Goal: Task Accomplishment & Management: Manage account settings

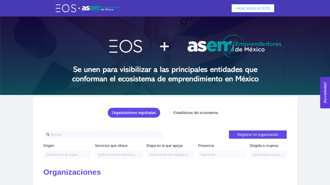
click at [252, 9] on span "Iniciar sesión en EOS" at bounding box center [253, 8] width 35 height 6
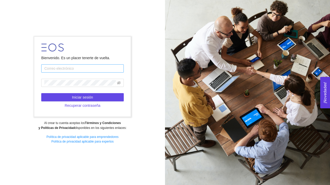
click at [89, 68] on input "text" at bounding box center [82, 68] width 82 height 8
type input "[PERSON_NAME][EMAIL_ADDRESS][DOMAIN_NAME]"
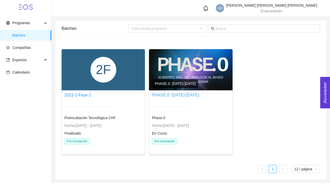
click at [179, 96] on link "PHASE.0: [DATE]-[DATE]" at bounding box center [175, 95] width 47 height 4
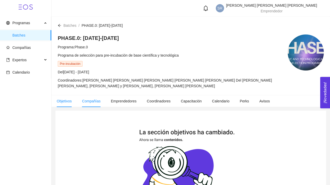
click at [94, 103] on span "Compañías" at bounding box center [91, 101] width 19 height 4
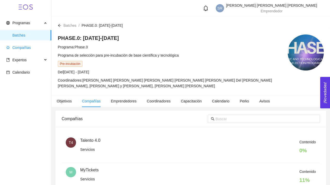
click at [21, 46] on span "Compañías" at bounding box center [21, 48] width 19 height 4
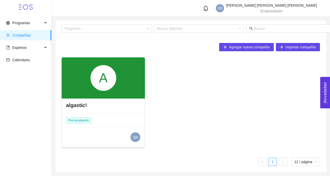
click at [78, 101] on div "algastic!" at bounding box center [103, 105] width 83 height 15
click at [78, 107] on h4 "algastic!" at bounding box center [76, 105] width 21 height 7
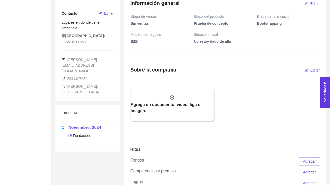
scroll to position [121, 0]
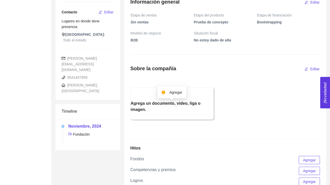
click at [164, 93] on icon "info-circle" at bounding box center [164, 93] width 4 height 4
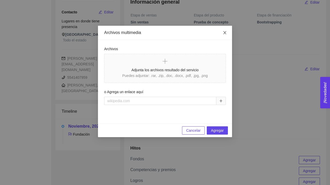
click at [223, 32] on icon "close" at bounding box center [225, 33] width 4 height 4
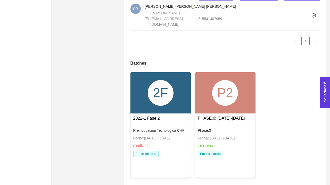
scroll to position [341, 0]
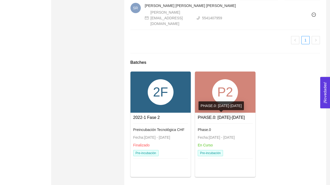
click at [204, 118] on link "PHASE.0: [DATE]-[DATE]" at bounding box center [221, 117] width 47 height 4
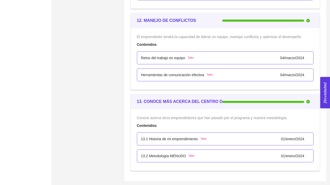
scroll to position [2194, 0]
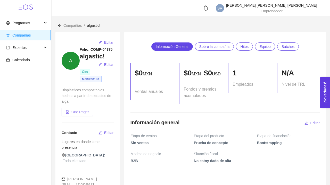
click at [267, 49] on span "Equipo" at bounding box center [264, 47] width 11 height 8
click at [171, 49] on span "Información General" at bounding box center [172, 47] width 33 height 8
click at [46, 48] on icon at bounding box center [46, 48] width 3 height 0
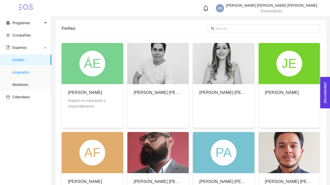
click at [34, 74] on span "Asignados" at bounding box center [29, 72] width 35 height 10
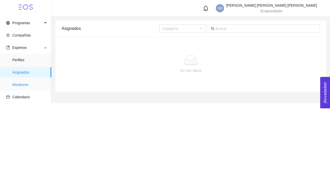
click at [22, 85] on span "Monitoreo" at bounding box center [29, 85] width 35 height 10
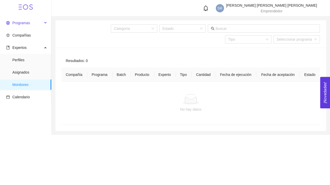
click at [47, 22] on div "Programas" at bounding box center [25, 23] width 51 height 10
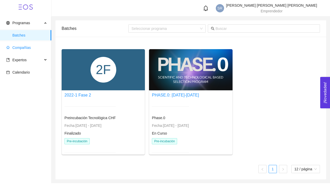
click at [27, 49] on span "Compañías" at bounding box center [21, 48] width 19 height 4
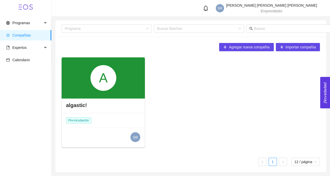
click at [97, 104] on div "algastic!" at bounding box center [103, 105] width 83 height 15
click at [79, 105] on h4 "algastic!" at bounding box center [76, 105] width 21 height 7
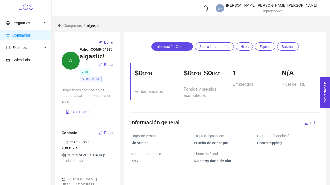
click at [106, 41] on span "Editar" at bounding box center [109, 43] width 10 height 6
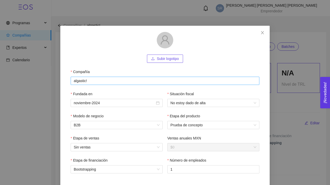
click at [75, 81] on input "algastic!" at bounding box center [165, 81] width 189 height 8
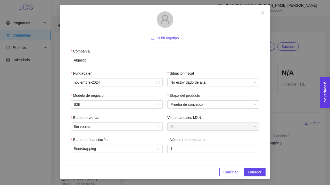
scroll to position [21, 0]
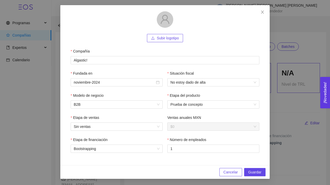
type input "Algastic!"
click at [166, 39] on span "Subir logotipo" at bounding box center [168, 38] width 22 height 6
click at [251, 173] on span "Guardar" at bounding box center [254, 173] width 13 height 6
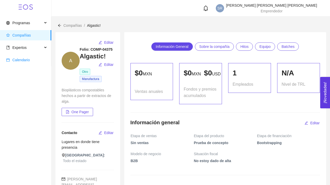
scroll to position [0, 0]
click at [35, 61] on span "Calendario" at bounding box center [26, 60] width 41 height 10
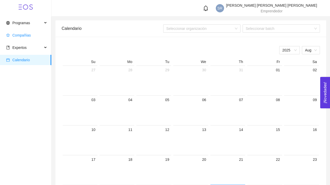
click at [24, 36] on span "Compañías" at bounding box center [21, 35] width 19 height 4
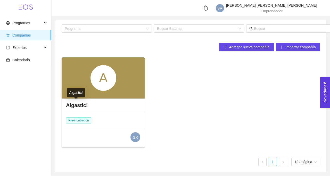
click at [82, 104] on h4 "Algastic!" at bounding box center [77, 105] width 22 height 7
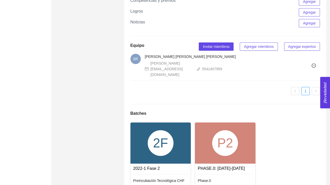
scroll to position [292, 0]
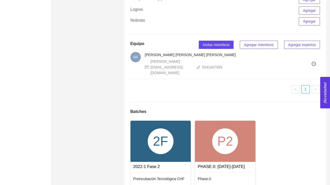
click at [297, 48] on span "Agregar expertos" at bounding box center [302, 45] width 28 height 6
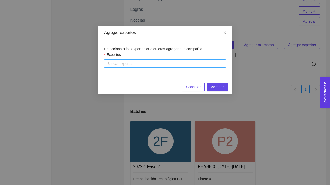
click at [192, 65] on div at bounding box center [164, 64] width 119 height 6
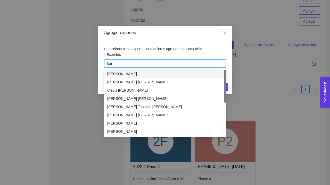
type input "kare"
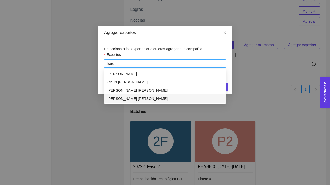
click at [162, 99] on div "[PERSON_NAME] [PERSON_NAME]" at bounding box center [164, 99] width 115 height 6
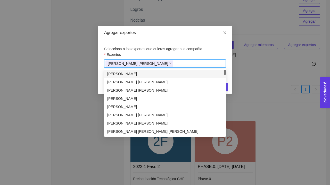
click at [190, 30] on div "Agregar expertos" at bounding box center [165, 33] width 122 height 6
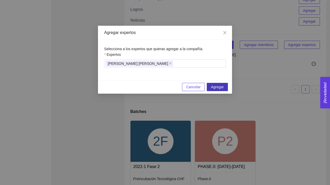
click at [212, 87] on span "Agregar" at bounding box center [217, 87] width 13 height 6
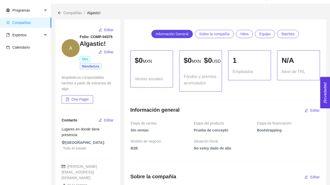
scroll to position [12, 0]
click at [267, 34] on span "Equipo" at bounding box center [264, 34] width 11 height 8
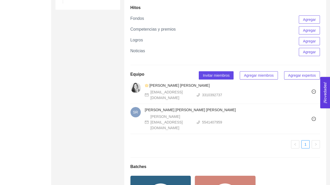
scroll to position [261, 0]
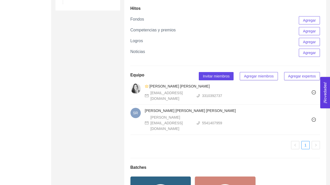
click at [298, 79] on span "Agregar expertos" at bounding box center [302, 76] width 28 height 6
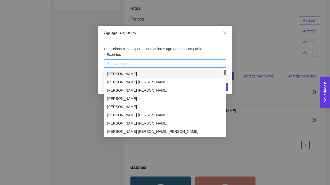
click at [179, 63] on div at bounding box center [164, 64] width 119 height 6
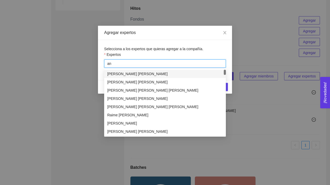
type input "a"
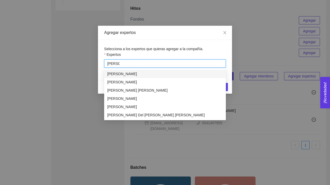
type input "[PERSON_NAME]"
drag, startPoint x: 179, startPoint y: 63, endPoint x: 148, endPoint y: 116, distance: 60.8
click at [148, 116] on div "[PERSON_NAME] Del [PERSON_NAME] [PERSON_NAME]" at bounding box center [164, 115] width 115 height 6
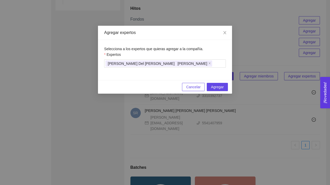
click at [222, 49] on div "Selecciona a los expertos que quieras agregar a la compañía. Expertos [PERSON_N…" at bounding box center [165, 60] width 134 height 40
click at [216, 87] on span "Agregar" at bounding box center [217, 87] width 13 height 6
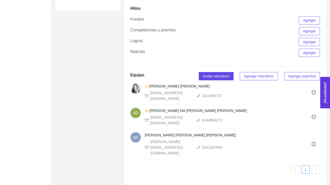
click at [294, 79] on span "Agregar expertos" at bounding box center [302, 76] width 28 height 6
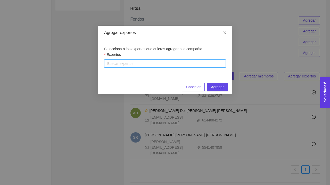
click at [162, 62] on div at bounding box center [164, 64] width 119 height 6
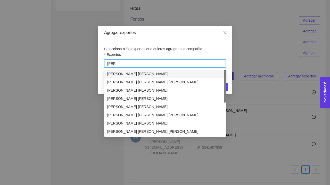
type input "[PERSON_NAME]"
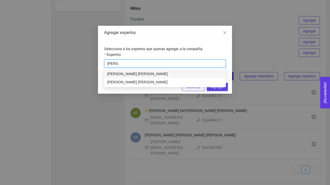
click at [126, 74] on div "[PERSON_NAME] [PERSON_NAME]" at bounding box center [164, 74] width 115 height 6
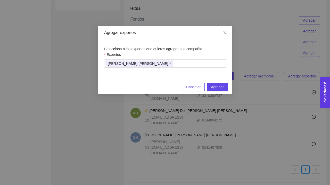
click at [185, 55] on div "Expertos" at bounding box center [165, 56] width 122 height 8
click at [218, 86] on span "Agregar" at bounding box center [217, 87] width 13 height 6
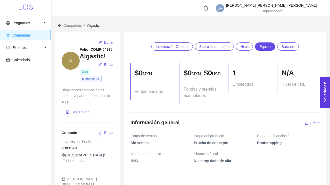
scroll to position [0, 0]
click at [36, 46] on span "Expertos" at bounding box center [24, 48] width 36 height 10
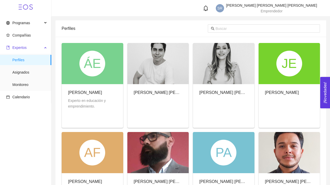
click at [40, 47] on span "Expertos" at bounding box center [24, 48] width 36 height 10
click at [44, 47] on div "Expertos" at bounding box center [25, 48] width 51 height 10
click at [46, 22] on div "Programas" at bounding box center [25, 23] width 51 height 10
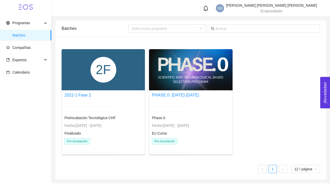
click at [171, 86] on div at bounding box center [190, 69] width 83 height 41
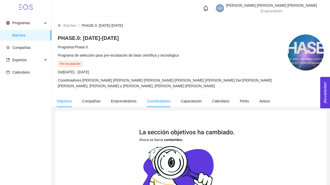
click at [167, 101] on span "Coordinadores" at bounding box center [159, 101] width 24 height 4
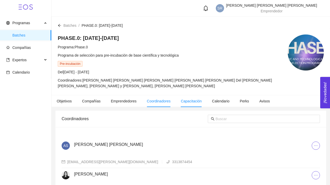
click at [193, 101] on span "Capacitación" at bounding box center [191, 101] width 21 height 4
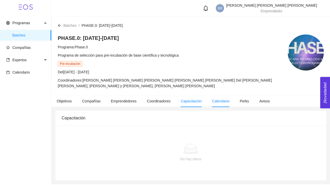
click at [218, 102] on span "Calendario" at bounding box center [221, 101] width 18 height 4
click at [249, 104] on li "Perks" at bounding box center [245, 101] width 20 height 12
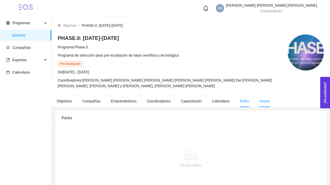
click at [269, 100] on span "Avisos" at bounding box center [264, 101] width 11 height 4
click at [66, 102] on span "Objetivos" at bounding box center [64, 101] width 15 height 4
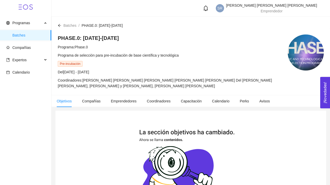
click at [60, 27] on icon "arrow-left" at bounding box center [60, 26] width 4 height 4
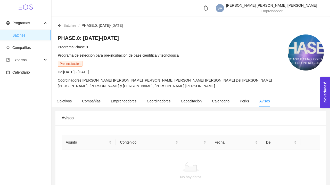
click at [59, 26] on icon "arrow-left" at bounding box center [59, 25] width 3 height 3
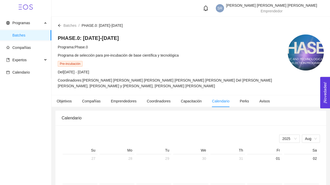
click at [59, 26] on icon "arrow-left" at bounding box center [59, 25] width 3 height 3
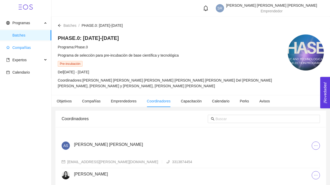
click at [26, 44] on span "Compañías" at bounding box center [26, 48] width 41 height 10
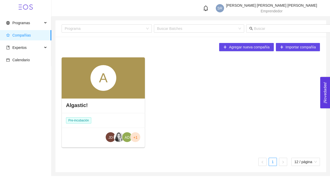
click at [90, 116] on div "Pre-incubación" at bounding box center [79, 120] width 35 height 14
click at [82, 105] on h4 "Algastic!" at bounding box center [77, 105] width 22 height 7
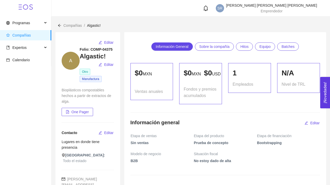
click at [246, 45] on span "Hitos" at bounding box center [244, 47] width 8 height 8
